Goal: Information Seeking & Learning: Find specific fact

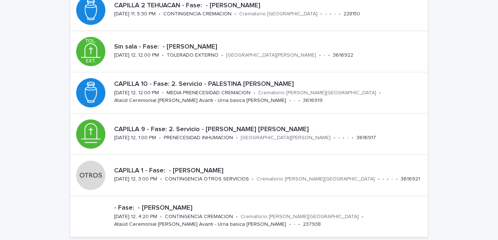
scroll to position [323, 0]
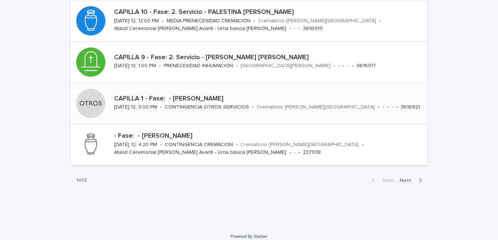
click at [214, 107] on p "CONTINGENCIA OTROS SERVICIOS" at bounding box center [207, 107] width 84 height 6
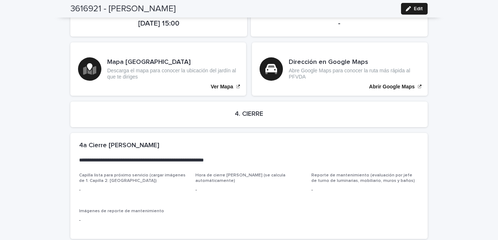
scroll to position [1444, 0]
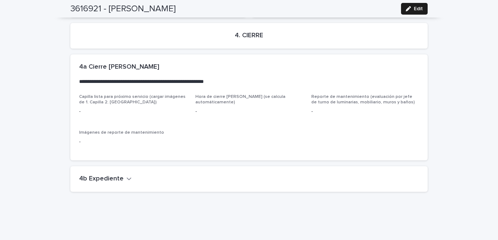
click at [127, 175] on icon "button" at bounding box center [129, 178] width 5 height 7
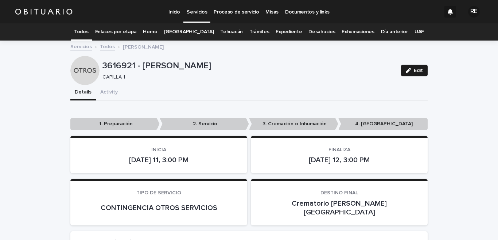
scroll to position [0, 0]
click at [88, 30] on link "Todos" at bounding box center [81, 31] width 14 height 17
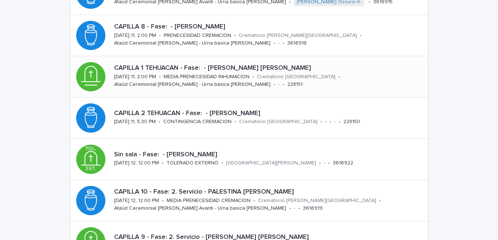
scroll to position [216, 0]
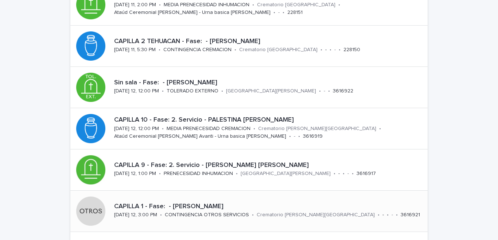
click at [163, 211] on div "CAPILLA 1 - Fase: - [PERSON_NAME] [PERSON_NAME][DATE] 12, 3:00 PM • CONTINGENCI…" at bounding box center [269, 211] width 317 height 23
